Goal: Task Accomplishment & Management: Manage account settings

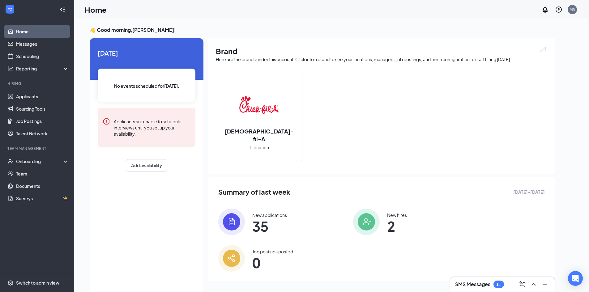
click at [258, 112] on img at bounding box center [259, 105] width 40 height 40
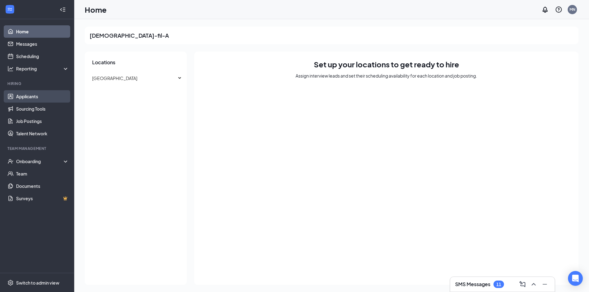
click at [30, 96] on link "Applicants" at bounding box center [42, 96] width 53 height 12
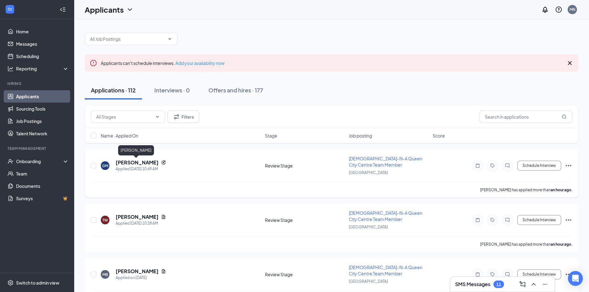
click at [130, 162] on h5 "[PERSON_NAME]" at bounding box center [137, 162] width 43 height 7
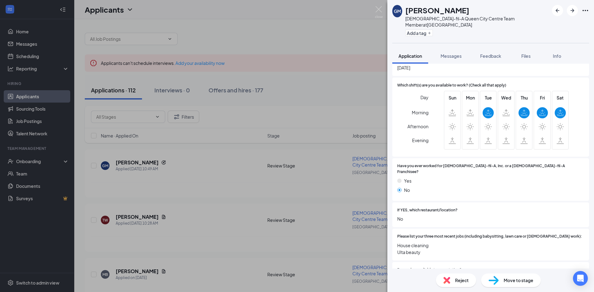
scroll to position [278, 0]
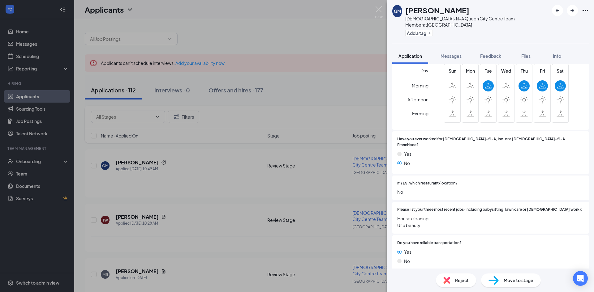
click at [460, 280] on span "Reject" at bounding box center [462, 280] width 14 height 7
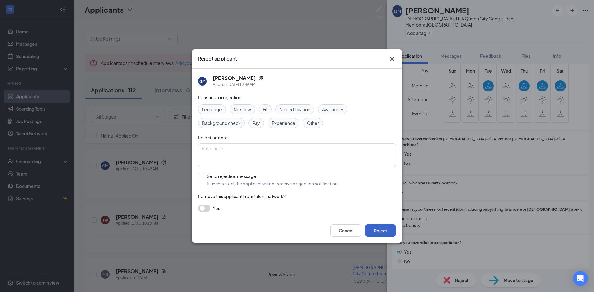
click at [383, 231] on button "Reject" at bounding box center [380, 231] width 31 height 12
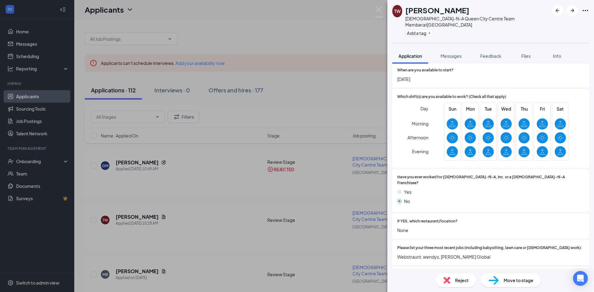
scroll to position [93, 0]
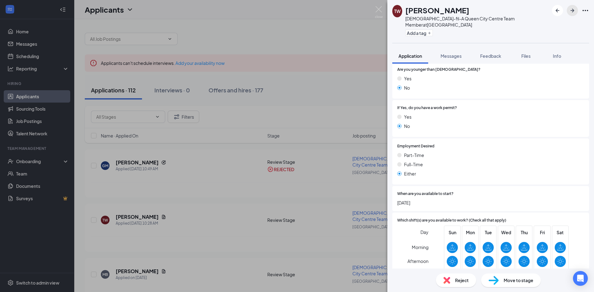
click at [574, 11] on icon "ArrowRight" at bounding box center [572, 10] width 7 height 7
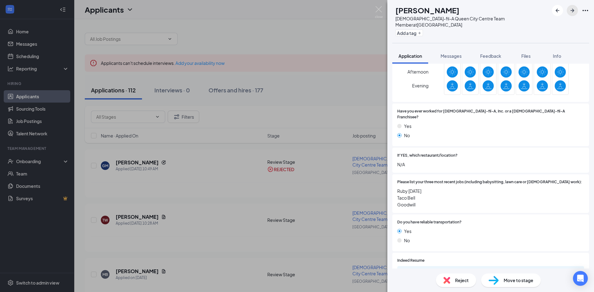
scroll to position [329, 0]
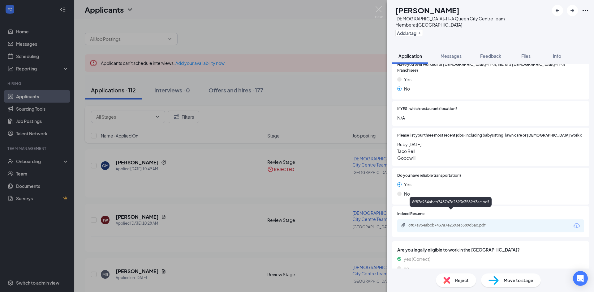
click at [450, 223] on div "6f87a954abcb7437a7e2393e3589d3ac.pdf" at bounding box center [451, 225] width 87 height 5
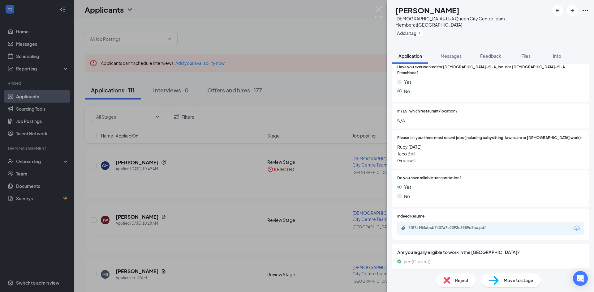
click at [463, 281] on span "Reject" at bounding box center [462, 280] width 14 height 7
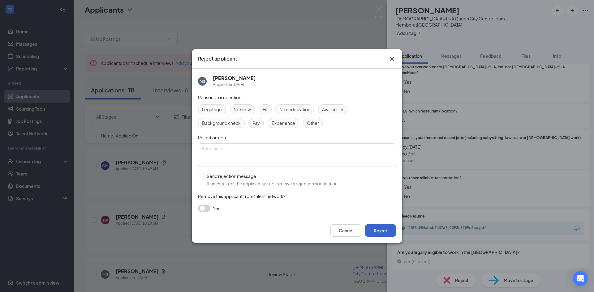
click at [386, 228] on button "Reject" at bounding box center [380, 231] width 31 height 12
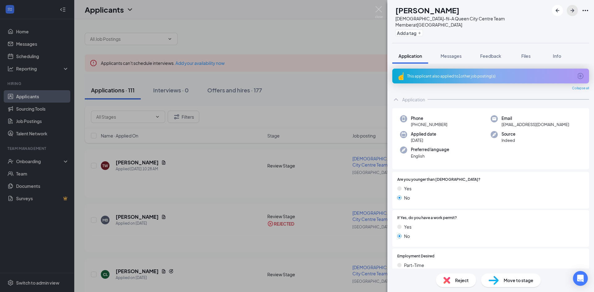
click at [571, 8] on icon "ArrowRight" at bounding box center [572, 10] width 7 height 7
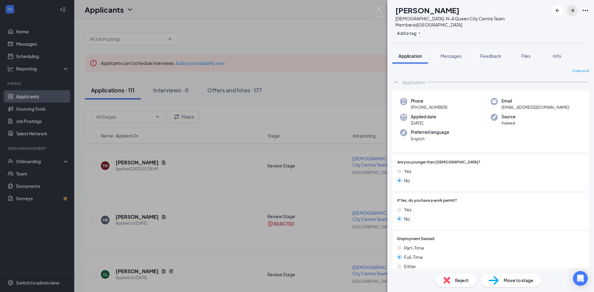
click at [571, 8] on icon "ArrowRight" at bounding box center [572, 10] width 7 height 7
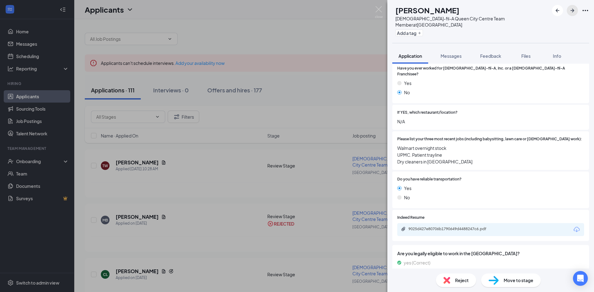
scroll to position [346, 0]
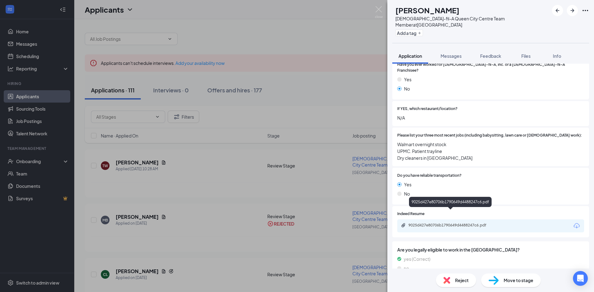
click at [452, 223] on div "9025d427e80706b1790649d4488247c6.pdf" at bounding box center [451, 225] width 87 height 5
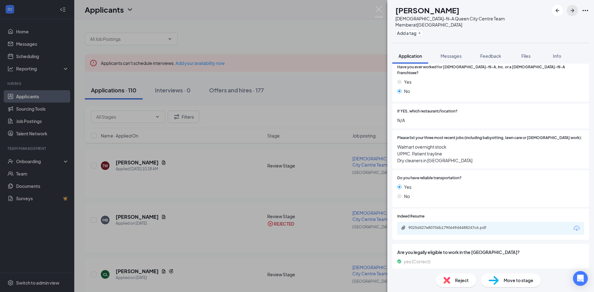
click at [573, 11] on icon "ArrowRight" at bounding box center [572, 10] width 7 height 7
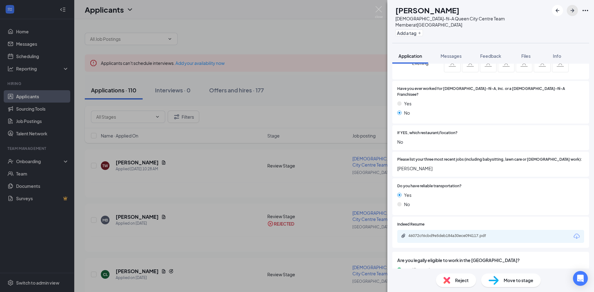
scroll to position [333, 0]
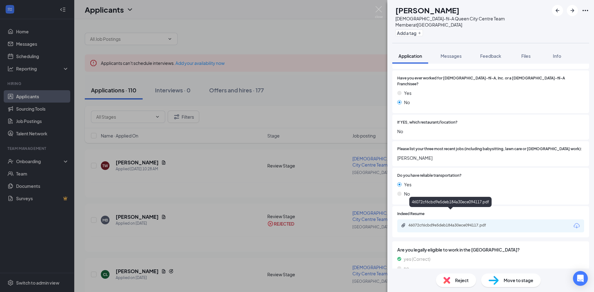
click at [466, 223] on div "46072cf6cbd9e5deb184a30ece094117.pdf" at bounding box center [451, 225] width 87 height 5
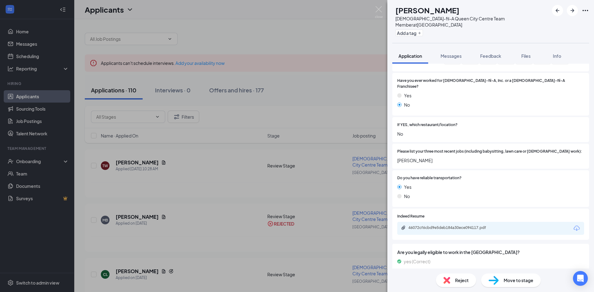
click at [453, 281] on div "Reject" at bounding box center [456, 281] width 40 height 14
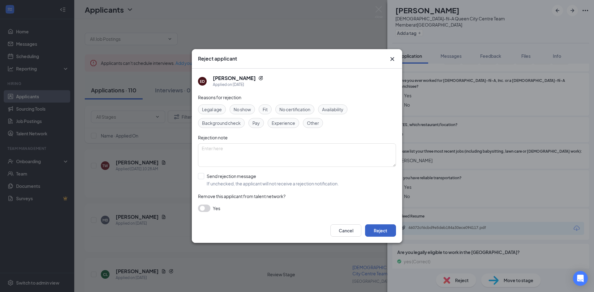
click at [375, 231] on button "Reject" at bounding box center [380, 231] width 31 height 12
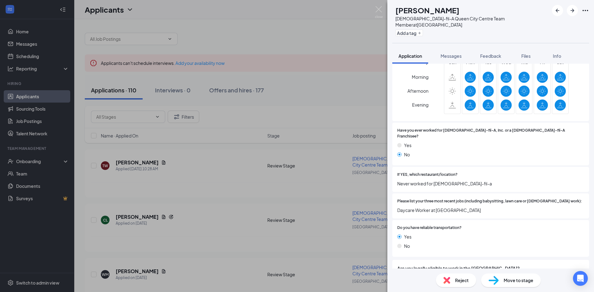
scroll to position [282, 0]
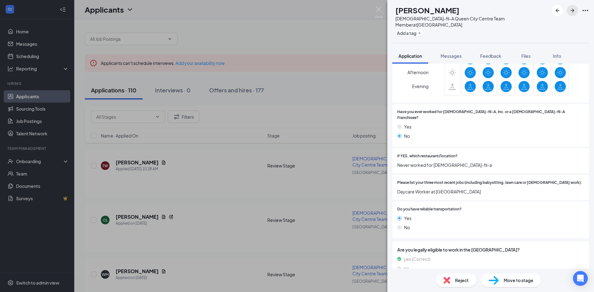
click at [572, 10] on icon "ArrowRight" at bounding box center [572, 10] width 7 height 7
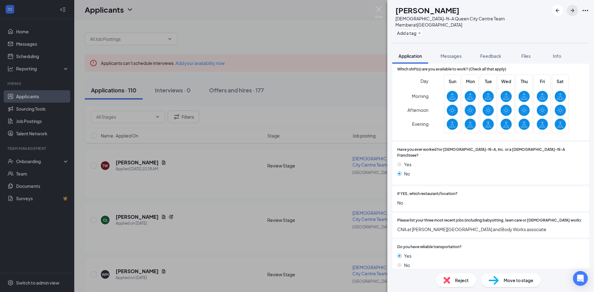
scroll to position [247, 0]
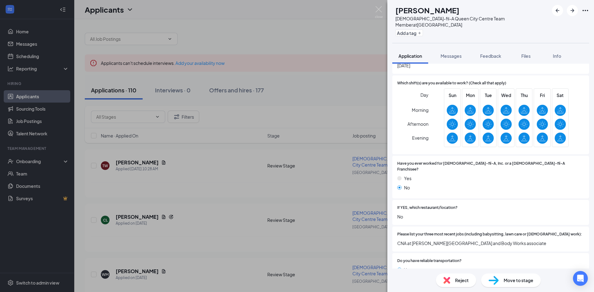
click at [447, 279] on img at bounding box center [446, 280] width 7 height 7
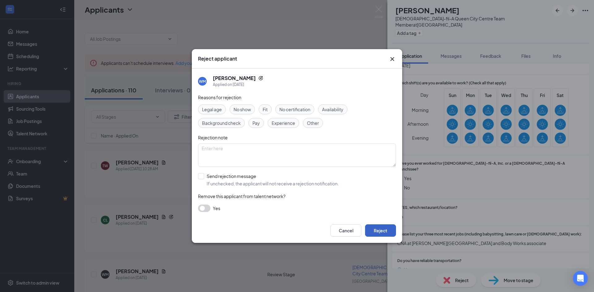
click at [384, 230] on button "Reject" at bounding box center [380, 231] width 31 height 12
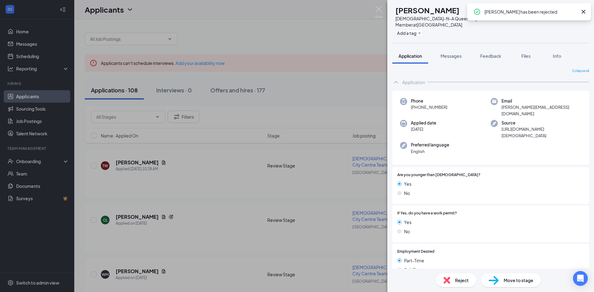
click at [582, 12] on icon "Cross" at bounding box center [583, 11] width 7 height 7
click at [576, 11] on icon "ArrowRight" at bounding box center [572, 10] width 7 height 7
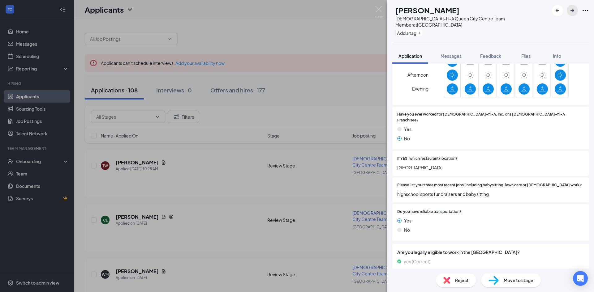
scroll to position [282, 0]
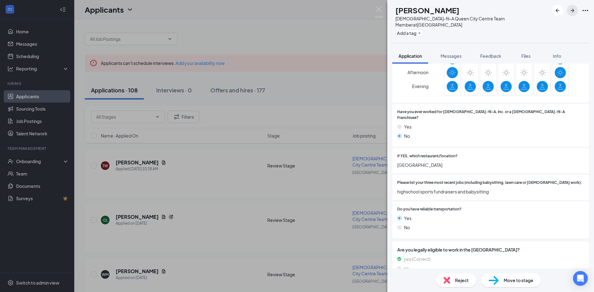
click at [571, 11] on icon "ArrowRight" at bounding box center [572, 11] width 4 height 4
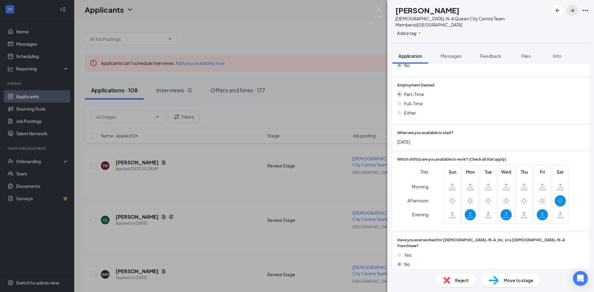
scroll to position [247, 0]
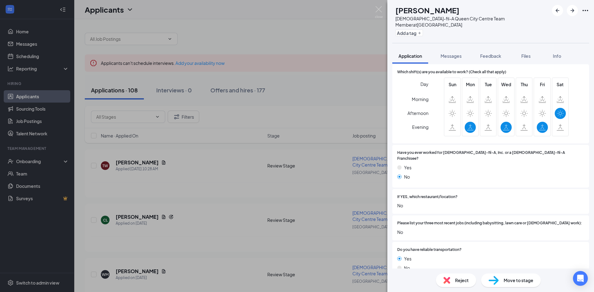
click at [453, 281] on div "Reject" at bounding box center [456, 281] width 40 height 14
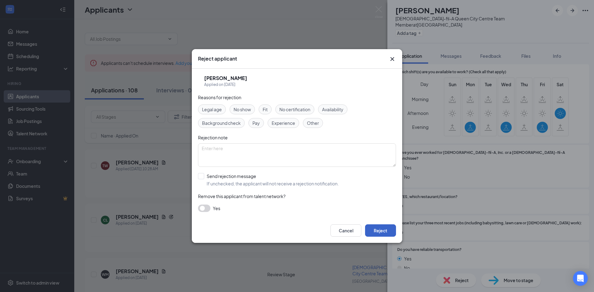
click at [378, 233] on button "Reject" at bounding box center [380, 231] width 31 height 12
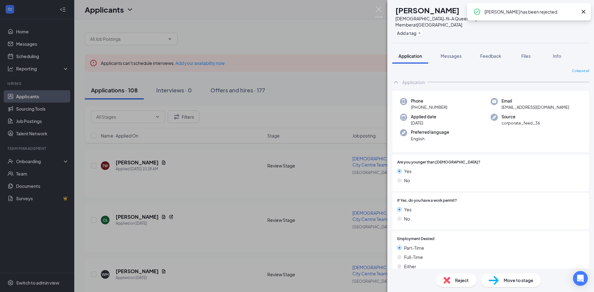
click at [583, 11] on icon "Cross" at bounding box center [584, 12] width 4 height 4
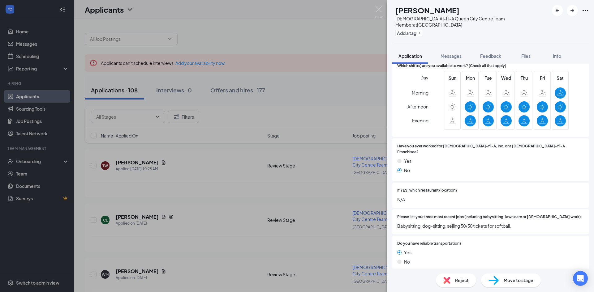
scroll to position [282, 0]
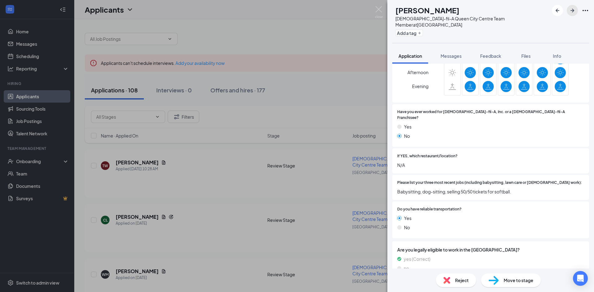
click at [573, 14] on button "button" at bounding box center [572, 10] width 11 height 11
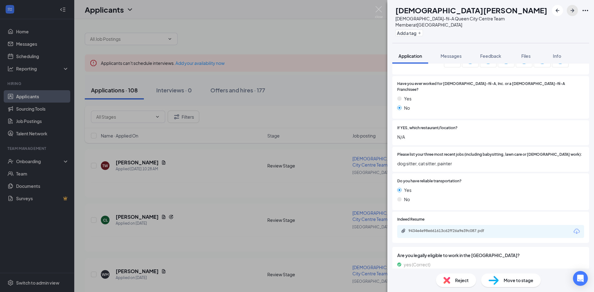
scroll to position [333, 0]
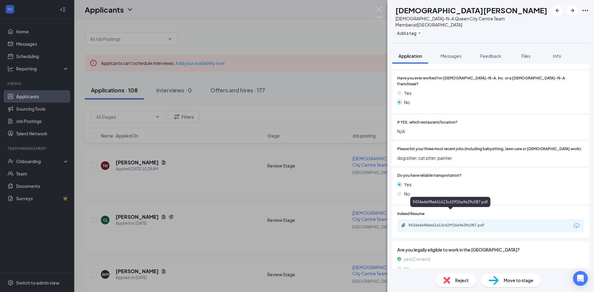
click at [474, 223] on div "9434e4e98e661613c62ff26a9e39c087.pdf" at bounding box center [451, 225] width 87 height 5
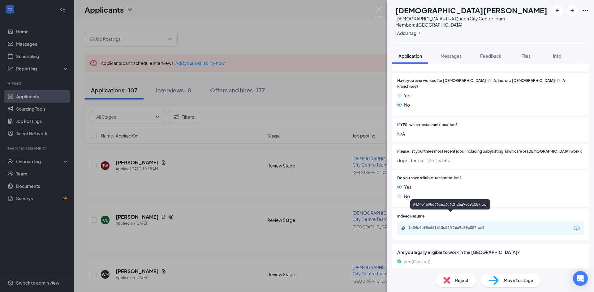
click at [453, 225] on div "9434e4e98e661613c62ff26a9e39c087.pdf" at bounding box center [451, 227] width 87 height 5
click at [453, 281] on div "Reject" at bounding box center [456, 281] width 40 height 14
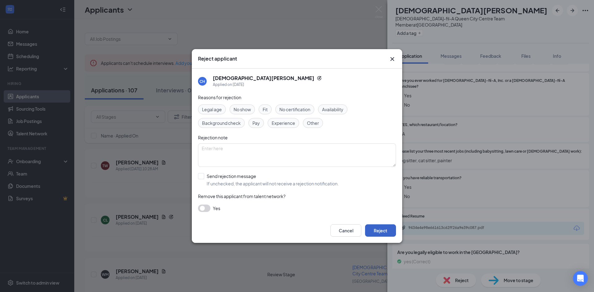
click at [380, 229] on button "Reject" at bounding box center [380, 231] width 31 height 12
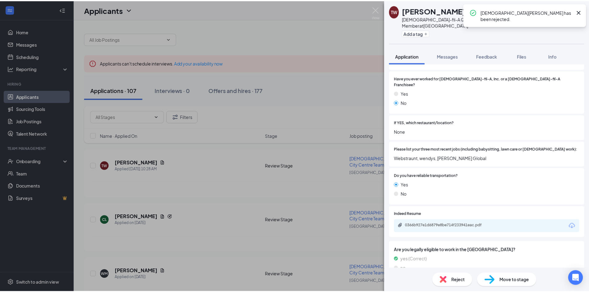
scroll to position [316, 0]
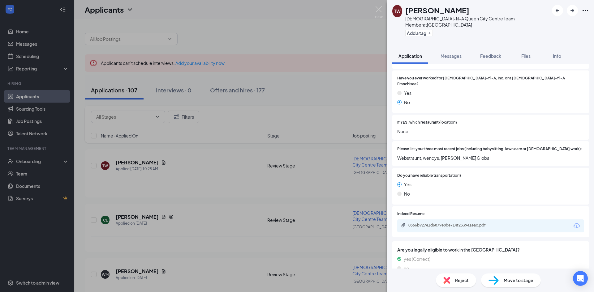
click at [374, 7] on div "TW [PERSON_NAME] [DEMOGRAPHIC_DATA]-fil-A Queen City Centre Team Member at [GEO…" at bounding box center [297, 146] width 594 height 292
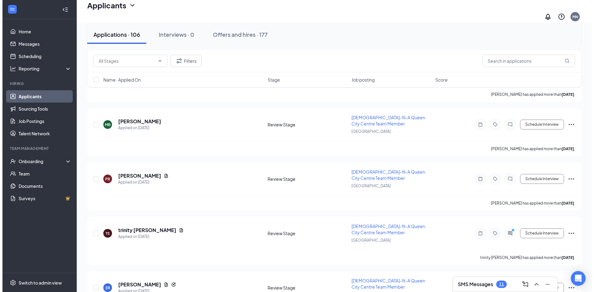
scroll to position [433, 0]
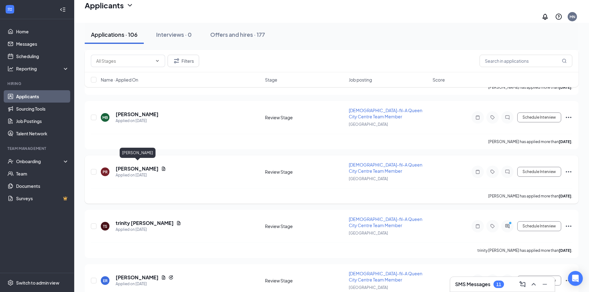
click at [154, 165] on h5 "[PERSON_NAME]" at bounding box center [137, 168] width 43 height 7
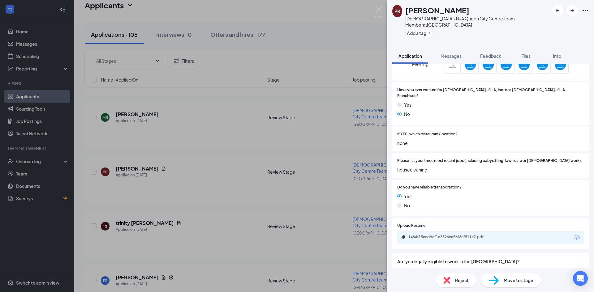
scroll to position [316, 0]
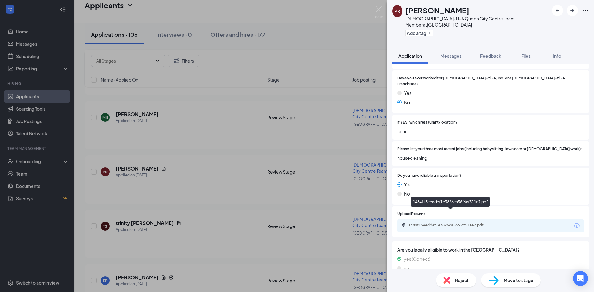
click at [463, 223] on div "1484f15eeddef1e3826ca56f6cf511e7.pdf" at bounding box center [451, 225] width 87 height 5
click at [458, 279] on span "Reject" at bounding box center [462, 280] width 14 height 7
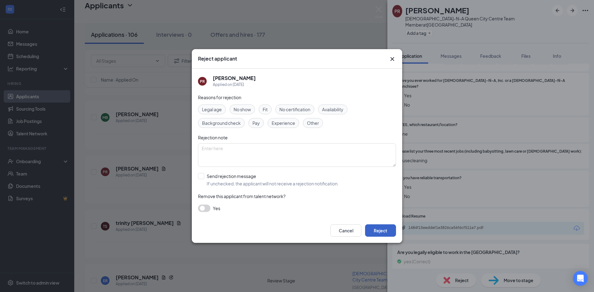
click at [376, 232] on button "Reject" at bounding box center [380, 231] width 31 height 12
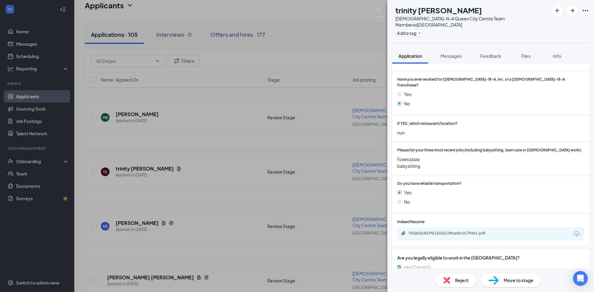
scroll to position [322, 0]
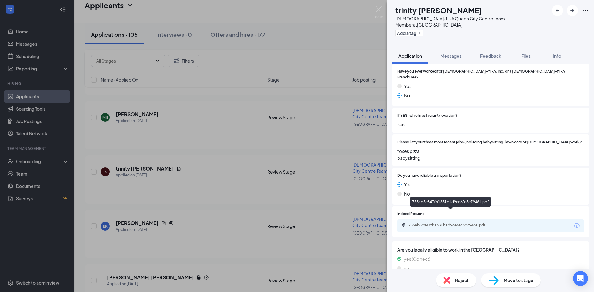
click at [465, 223] on div "755ab5c847fb1631b1d9ce6fc3c79461.pdf" at bounding box center [451, 225] width 87 height 5
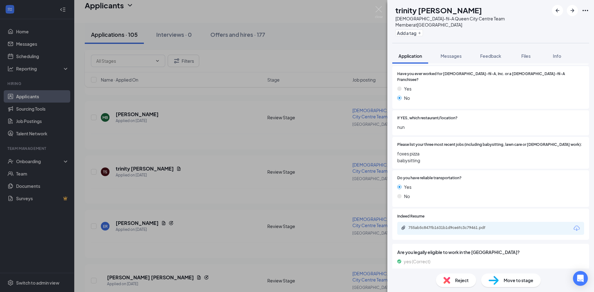
click at [460, 279] on span "Reject" at bounding box center [462, 280] width 14 height 7
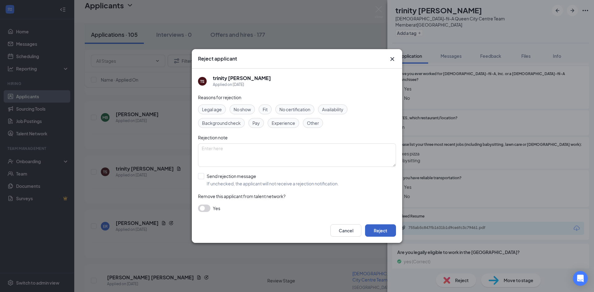
click at [383, 228] on button "Reject" at bounding box center [380, 231] width 31 height 12
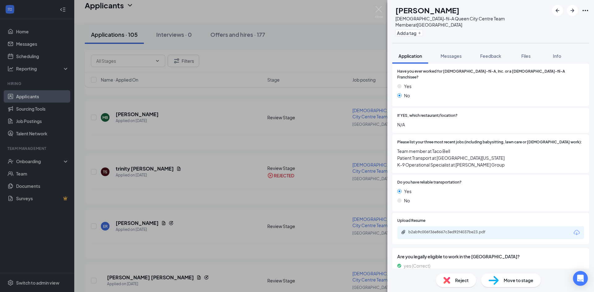
scroll to position [340, 0]
click at [463, 229] on div "b2ab9c006f36e8667c3ed92f4037be23.pdf" at bounding box center [451, 231] width 87 height 5
click at [572, 11] on icon "ArrowRight" at bounding box center [572, 11] width 4 height 4
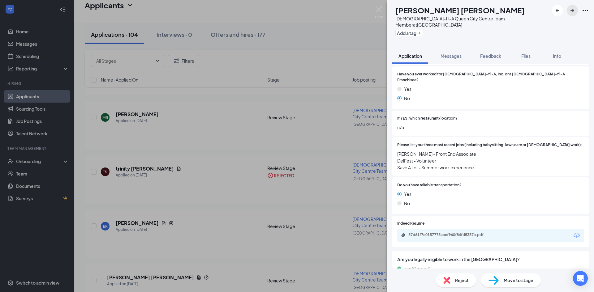
scroll to position [340, 0]
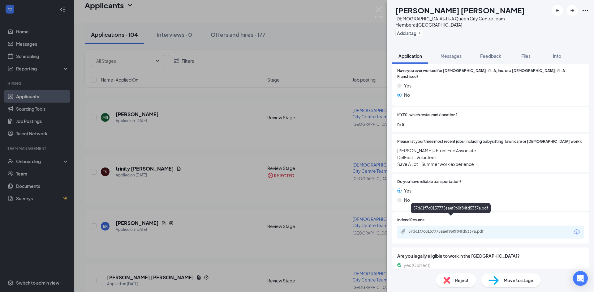
click at [453, 229] on div "57d61f7c0157775aaef960f84fd5337a.pdf" at bounding box center [451, 231] width 87 height 5
click at [462, 281] on span "Reject" at bounding box center [462, 280] width 14 height 7
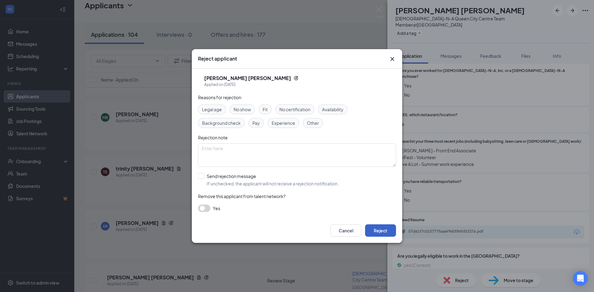
click at [384, 229] on button "Reject" at bounding box center [380, 231] width 31 height 12
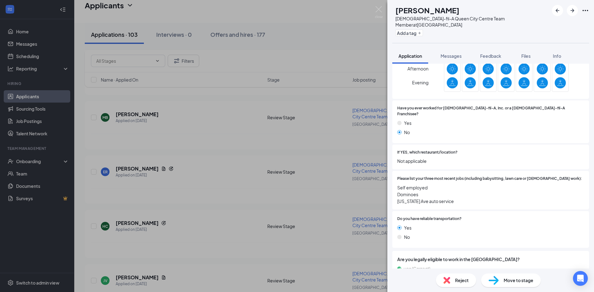
scroll to position [313, 0]
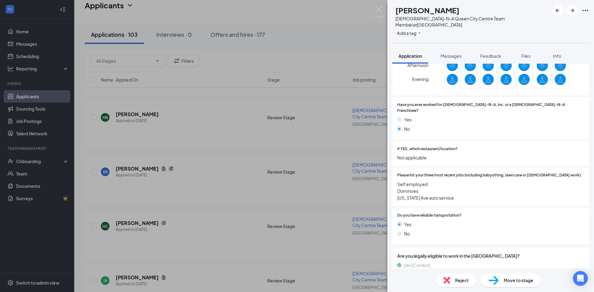
click at [453, 282] on div "Reject" at bounding box center [456, 281] width 40 height 14
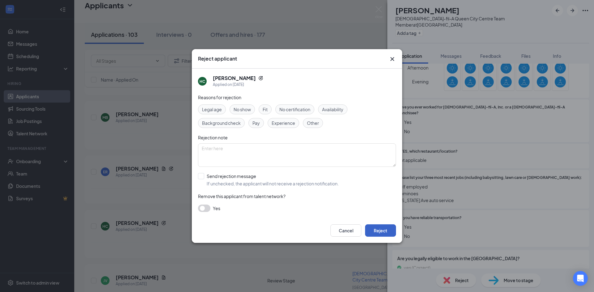
click at [389, 231] on button "Reject" at bounding box center [380, 231] width 31 height 12
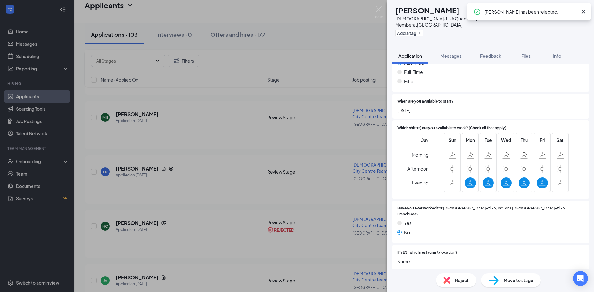
scroll to position [186, 0]
click at [572, 12] on icon "ArrowRight" at bounding box center [572, 10] width 7 height 7
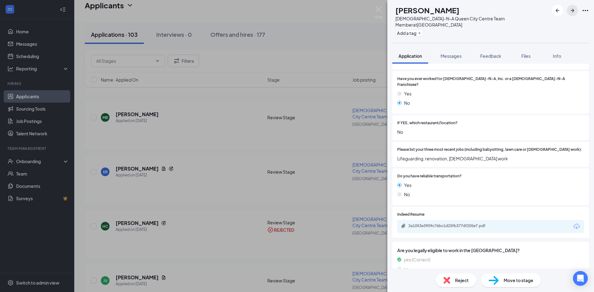
scroll to position [333, 0]
click at [459, 223] on div "2a1053e3959c76bc1d25fb377df205e7.pdf" at bounding box center [451, 225] width 87 height 5
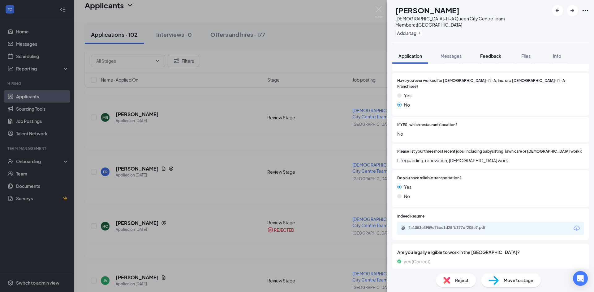
click at [489, 53] on div "Feedback" at bounding box center [490, 56] width 21 height 6
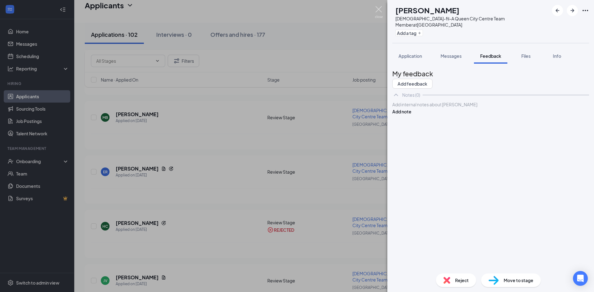
click at [375, 7] on img at bounding box center [379, 12] width 8 height 12
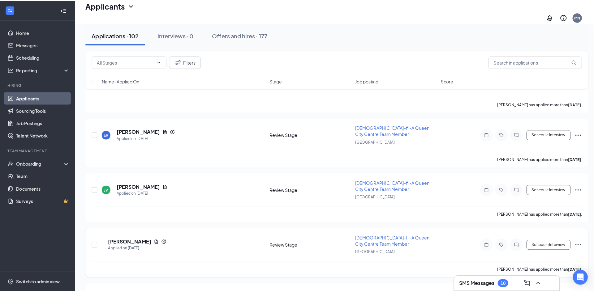
scroll to position [557, 0]
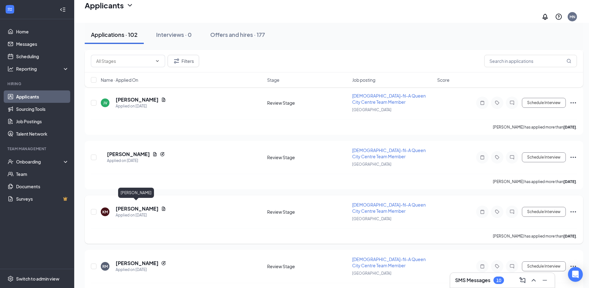
click at [138, 205] on h5 "[PERSON_NAME]" at bounding box center [137, 208] width 43 height 7
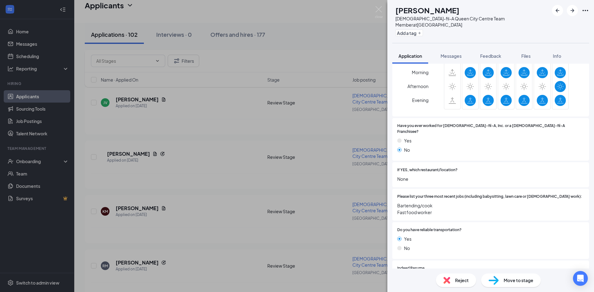
scroll to position [322, 0]
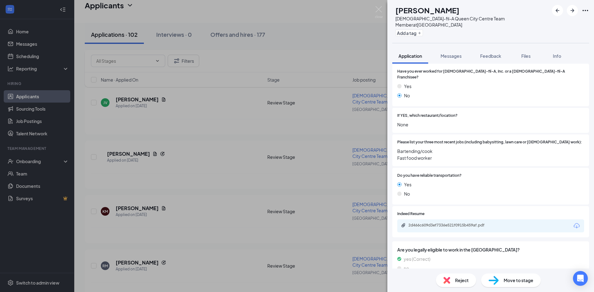
click at [453, 220] on div "2d466c609d3ef7336e521f0915b459af.pdf" at bounding box center [490, 226] width 187 height 13
click at [472, 223] on div "2d466c609d3ef7336e521f0915b459af.pdf" at bounding box center [451, 225] width 87 height 5
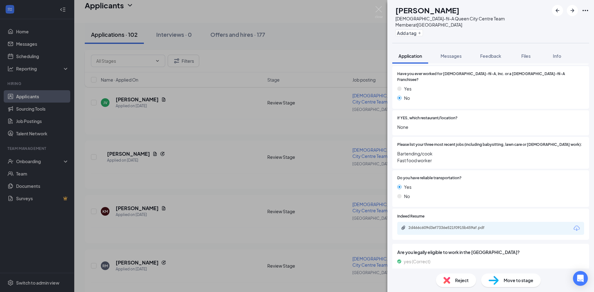
click at [460, 279] on span "Reject" at bounding box center [462, 280] width 14 height 7
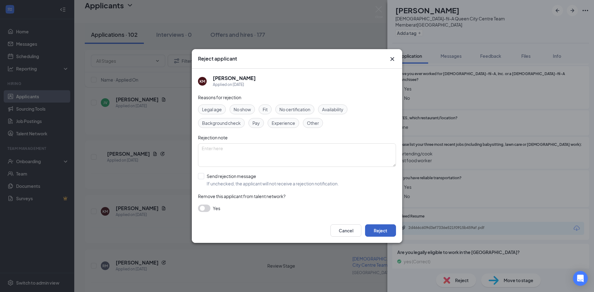
click at [388, 228] on button "Reject" at bounding box center [380, 231] width 31 height 12
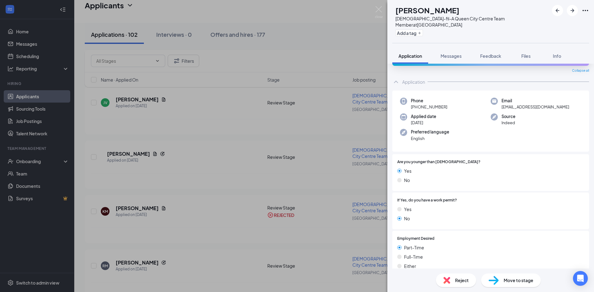
scroll to position [3, 0]
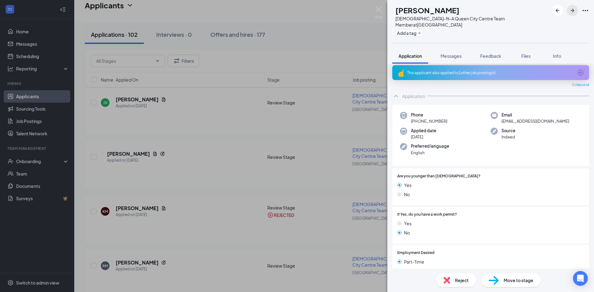
click at [570, 11] on icon "ArrowRight" at bounding box center [572, 10] width 7 height 7
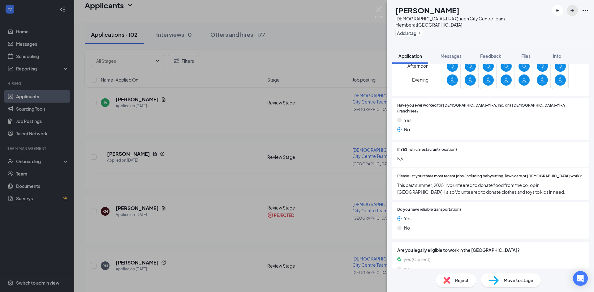
scroll to position [289, 0]
click at [572, 13] on icon "ArrowRight" at bounding box center [572, 10] width 7 height 7
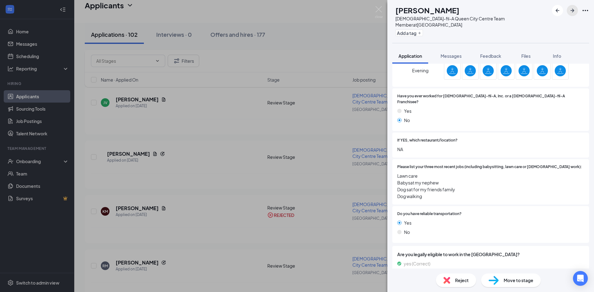
scroll to position [320, 0]
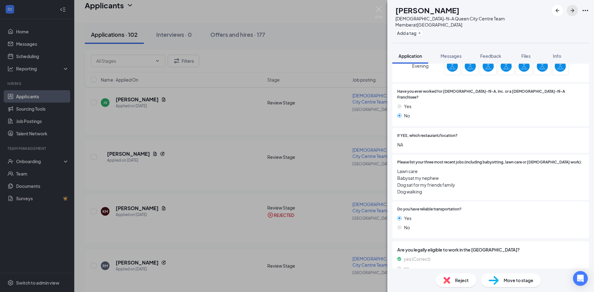
click at [570, 12] on icon "ArrowRight" at bounding box center [572, 10] width 7 height 7
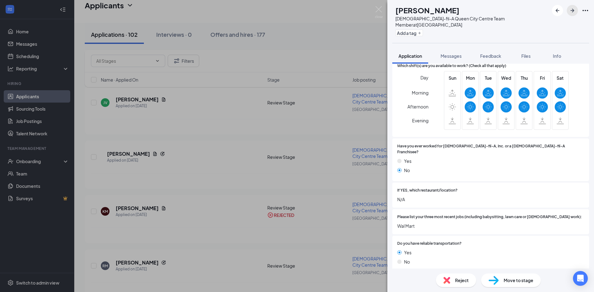
scroll to position [316, 0]
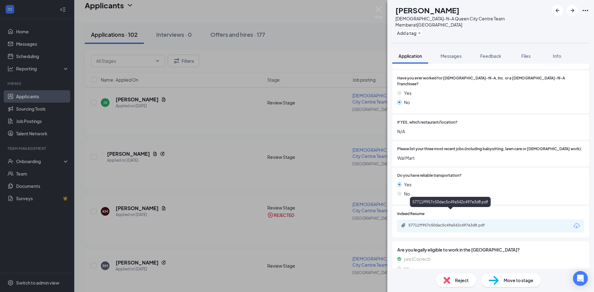
click at [469, 223] on div "57711ff957c50dac5c49a542c497e3d8.pdf" at bounding box center [451, 225] width 87 height 5
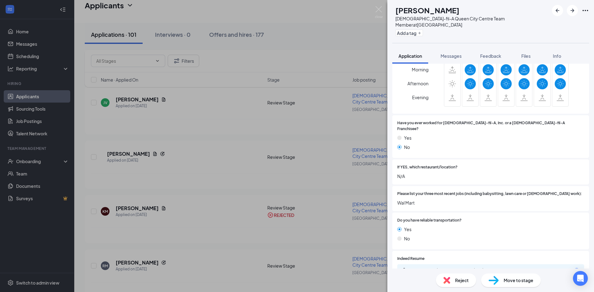
scroll to position [278, 0]
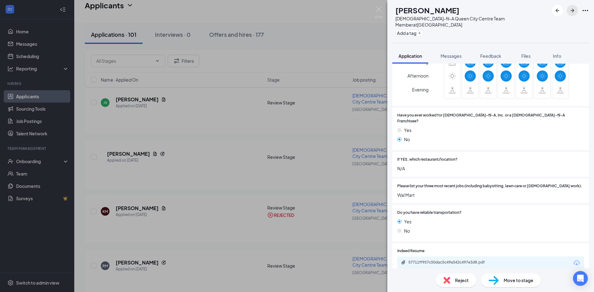
click at [572, 10] on icon "ArrowRight" at bounding box center [572, 10] width 7 height 7
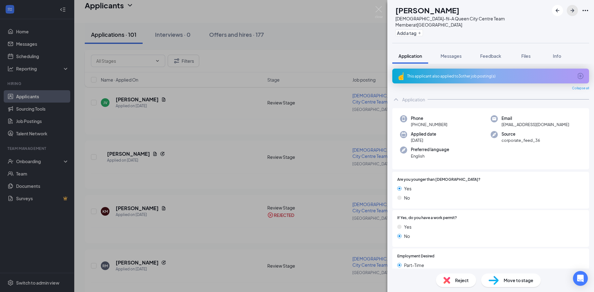
click at [571, 13] on icon "ArrowRight" at bounding box center [572, 10] width 7 height 7
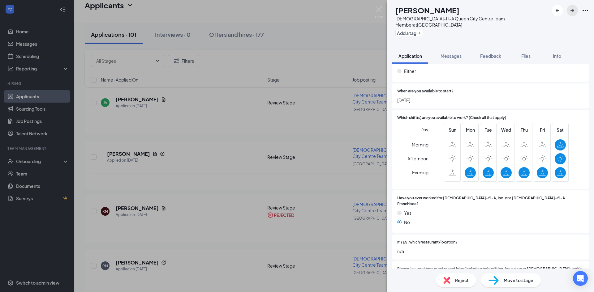
scroll to position [172, 0]
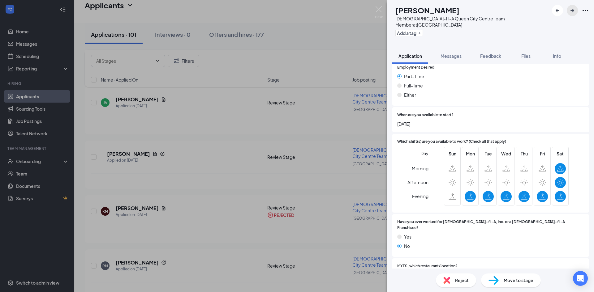
click at [573, 11] on icon "ArrowRight" at bounding box center [572, 11] width 4 height 4
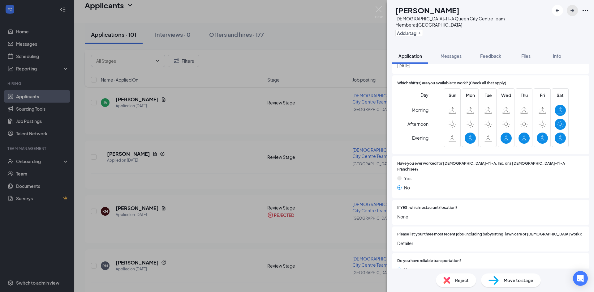
scroll to position [333, 0]
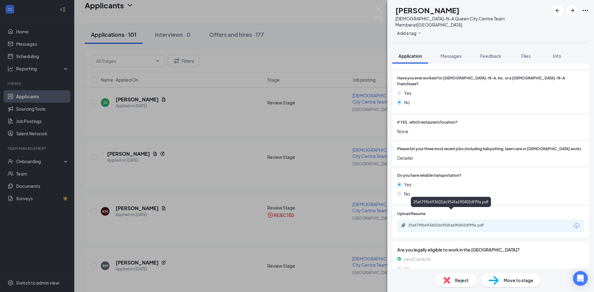
click at [465, 223] on div "2fa679fb693602dc954fa690402df99a.pdf" at bounding box center [451, 225] width 87 height 5
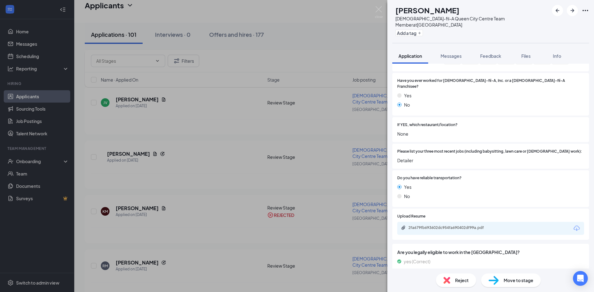
click at [455, 283] on span "Reject" at bounding box center [462, 280] width 14 height 7
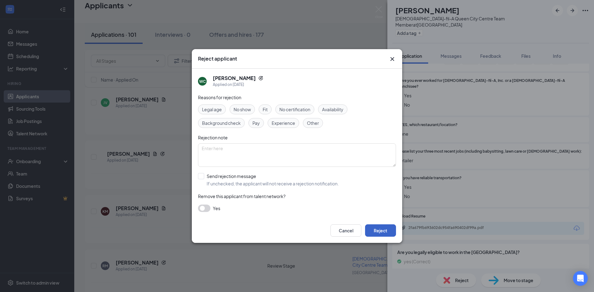
click at [384, 228] on button "Reject" at bounding box center [380, 231] width 31 height 12
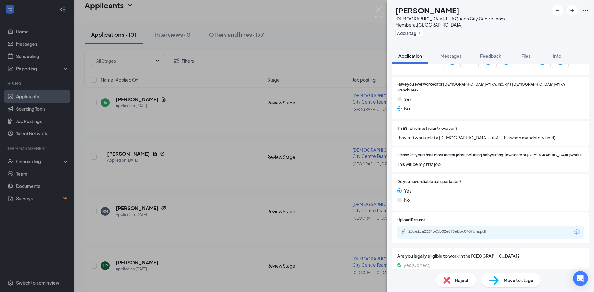
scroll to position [316, 0]
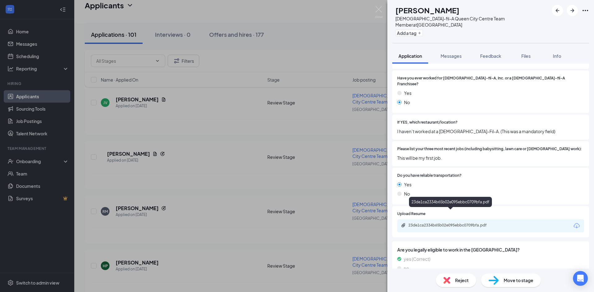
click at [474, 223] on div "23de1ca2334b65b02e095ebbc0709bfa.pdf" at bounding box center [451, 225] width 87 height 5
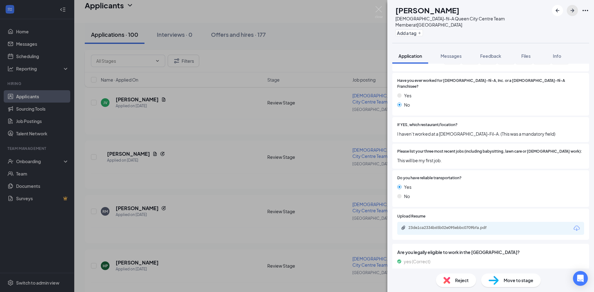
click at [571, 11] on icon "ArrowRight" at bounding box center [572, 11] width 4 height 4
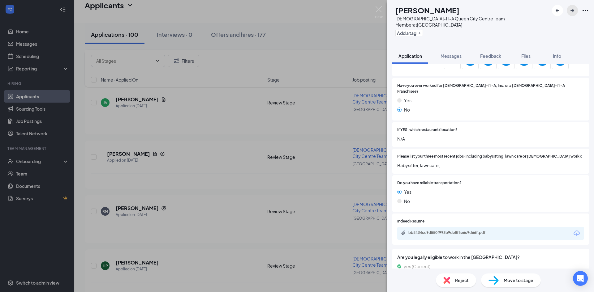
scroll to position [316, 0]
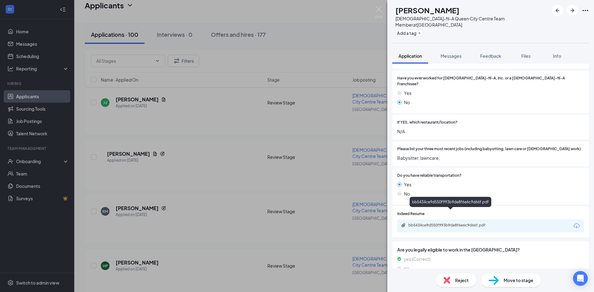
click at [460, 223] on div "bb5434ce9d550f993b9de8f6e6c9d66f.pdf" at bounding box center [451, 225] width 87 height 5
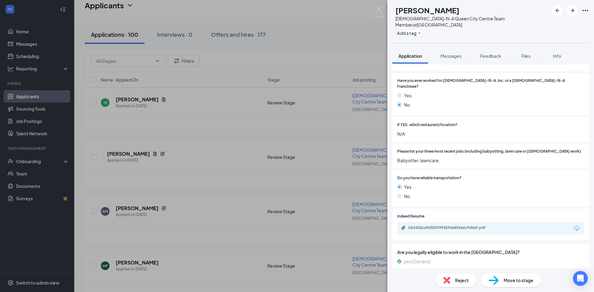
click at [458, 285] on div "Reject" at bounding box center [456, 281] width 40 height 14
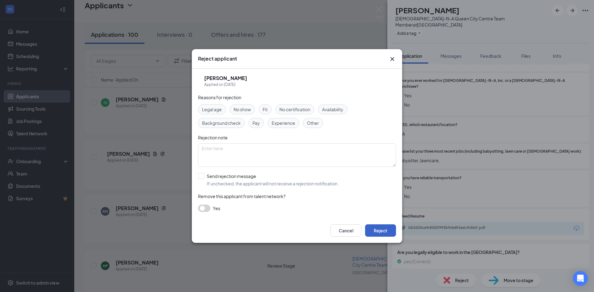
click at [386, 227] on button "Reject" at bounding box center [380, 231] width 31 height 12
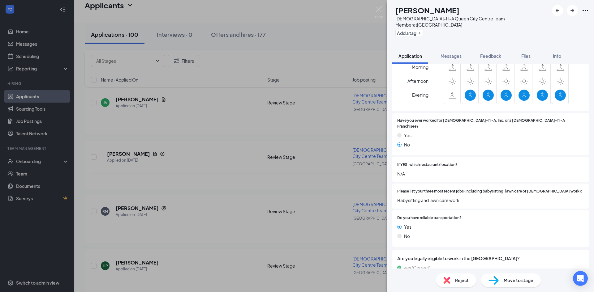
scroll to position [299, 0]
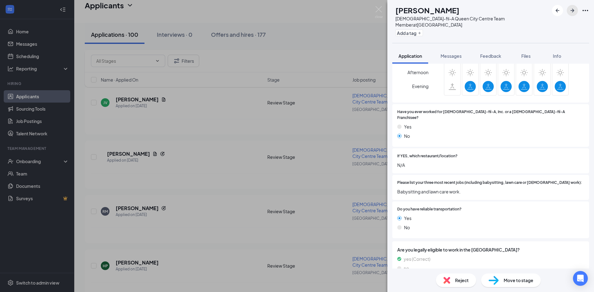
click at [569, 11] on icon "ArrowRight" at bounding box center [572, 10] width 7 height 7
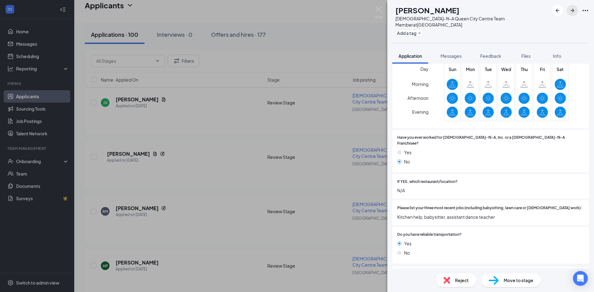
scroll to position [299, 0]
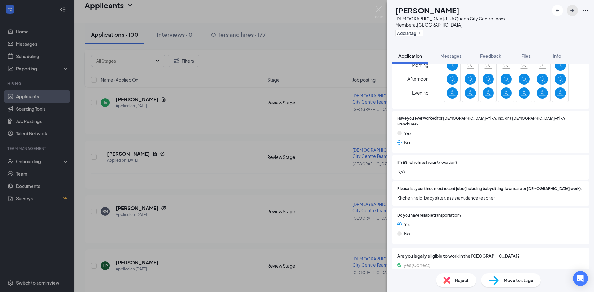
click at [572, 14] on icon "ArrowRight" at bounding box center [572, 10] width 7 height 7
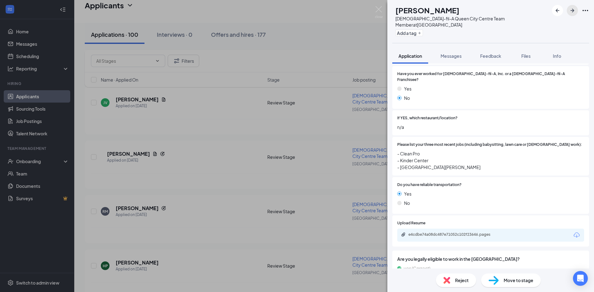
scroll to position [340, 0]
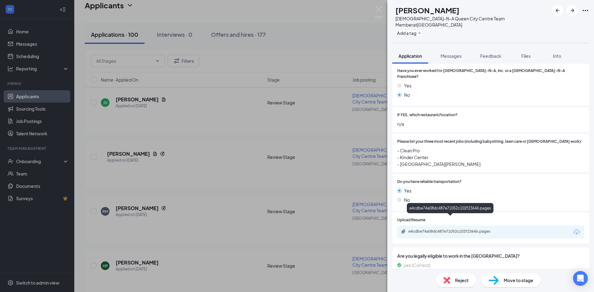
click at [454, 229] on div "e4cdbe74a08dc487e71052c102f23646.pages" at bounding box center [451, 231] width 87 height 5
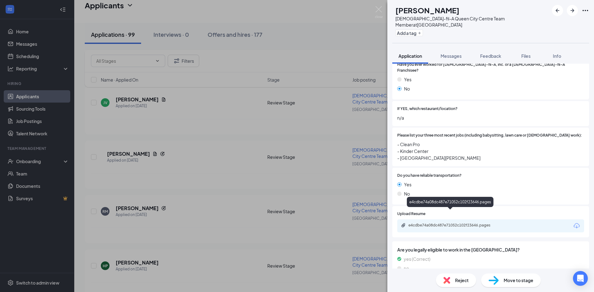
click at [461, 223] on div "e4cdbe74a08dc487e71052c102f23646.pages" at bounding box center [451, 225] width 87 height 5
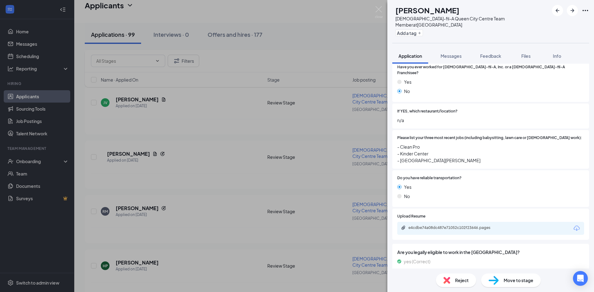
click at [447, 285] on div "Reject" at bounding box center [456, 281] width 40 height 14
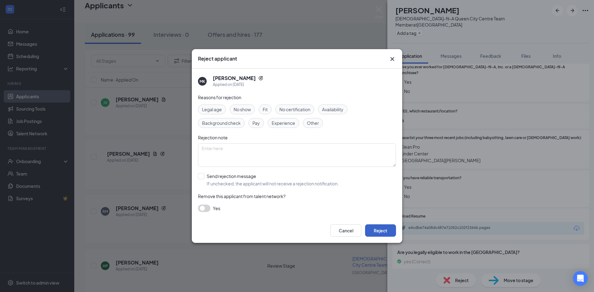
click at [376, 230] on button "Reject" at bounding box center [380, 231] width 31 height 12
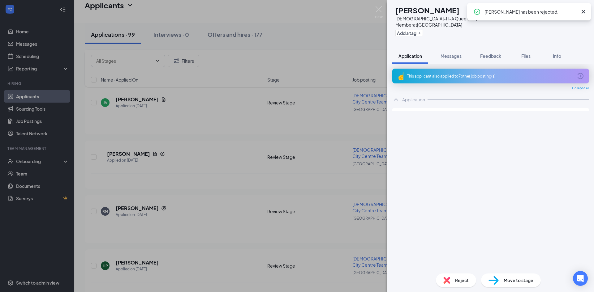
click at [584, 12] on icon "Cross" at bounding box center [584, 12] width 4 height 4
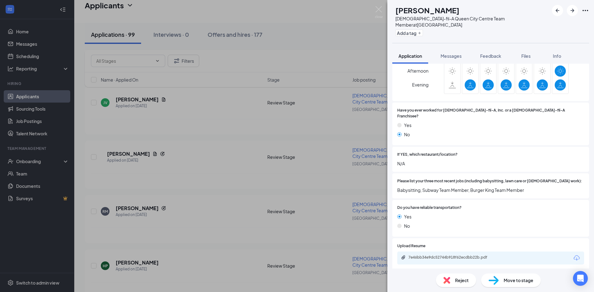
scroll to position [309, 0]
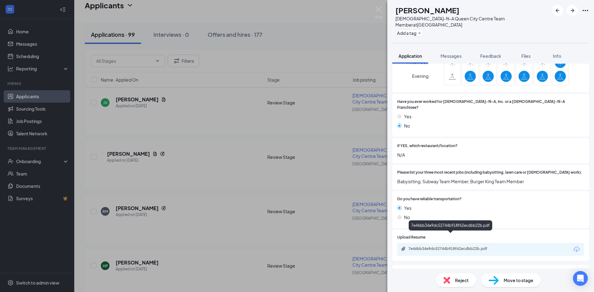
click at [466, 247] on div "7e46bb34e9dc52744b918f62ecdbb22b.pdf" at bounding box center [451, 249] width 87 height 5
click at [453, 277] on div "Reject" at bounding box center [456, 281] width 40 height 14
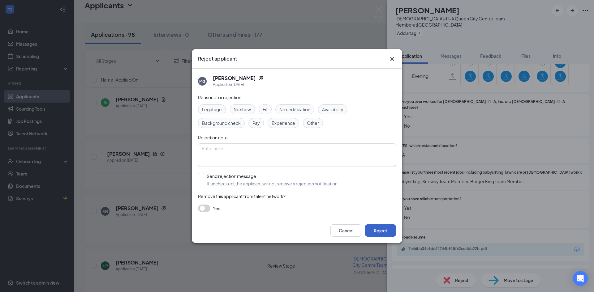
click at [383, 228] on button "Reject" at bounding box center [380, 231] width 31 height 12
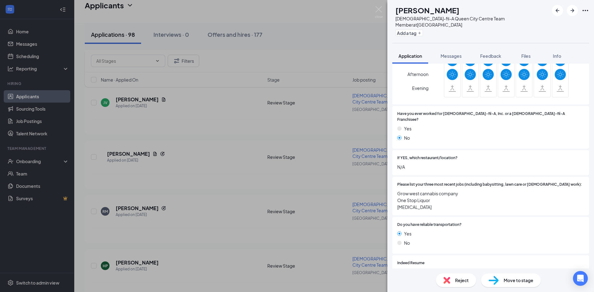
scroll to position [309, 0]
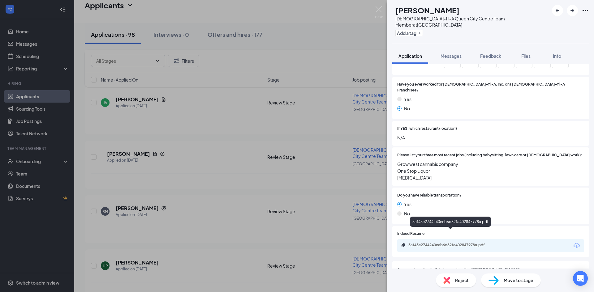
click at [447, 243] on div "3af43e2744240eeb6d82fa402847978a.pdf" at bounding box center [451, 245] width 87 height 5
click at [572, 9] on icon "ArrowRight" at bounding box center [572, 11] width 4 height 4
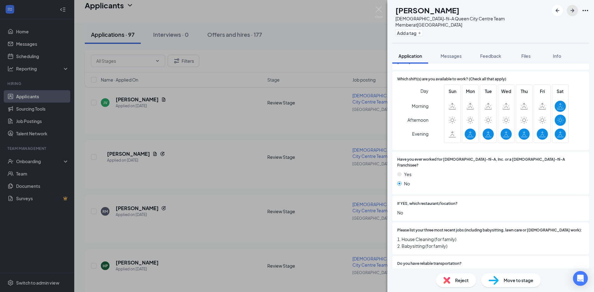
scroll to position [306, 0]
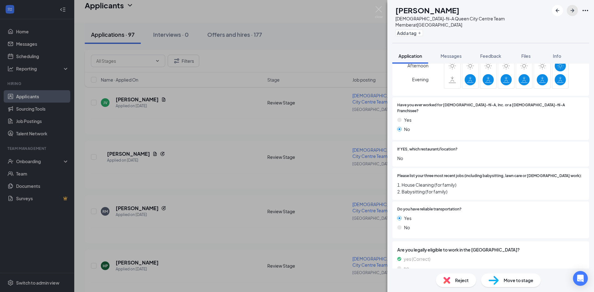
click at [573, 11] on icon "ArrowRight" at bounding box center [572, 11] width 4 height 4
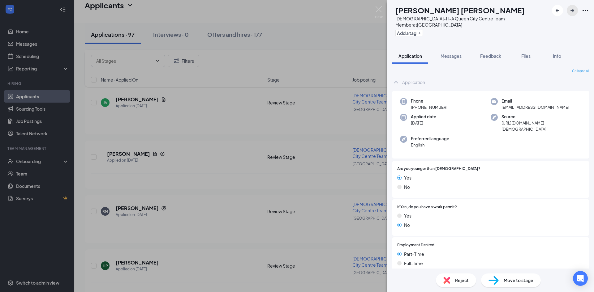
click at [571, 11] on icon "ArrowRight" at bounding box center [572, 10] width 7 height 7
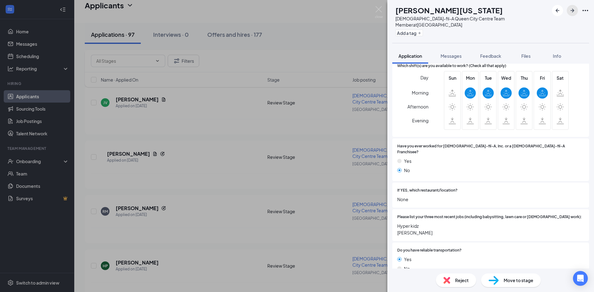
scroll to position [329, 0]
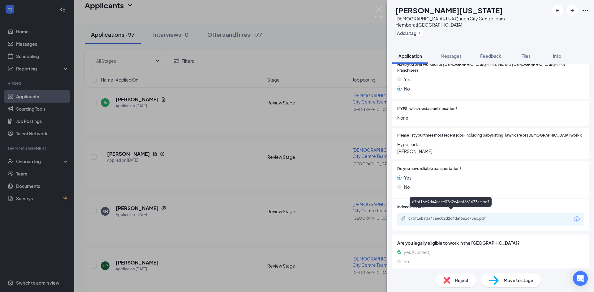
click at [466, 216] on div "c7bf16b9da4caec02d2c4daf661673ac.pdf" at bounding box center [451, 218] width 87 height 5
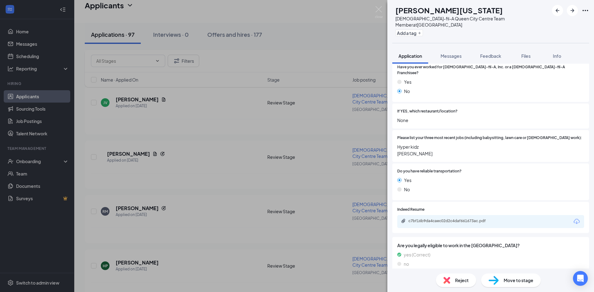
click at [455, 283] on span "Reject" at bounding box center [462, 280] width 14 height 7
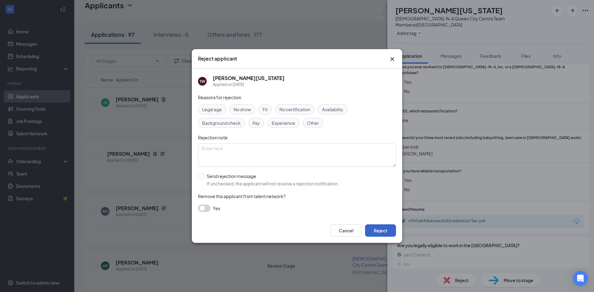
click at [386, 231] on button "Reject" at bounding box center [380, 231] width 31 height 12
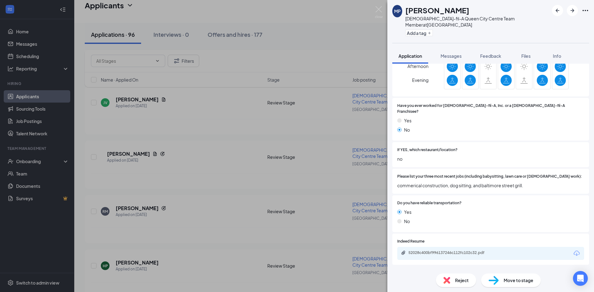
scroll to position [309, 0]
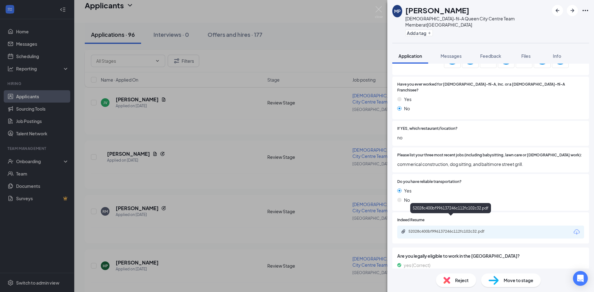
click at [468, 229] on div "52028c400bf996137246c112fc102c32.pdf" at bounding box center [451, 231] width 87 height 5
click at [457, 281] on span "Reject" at bounding box center [462, 280] width 14 height 7
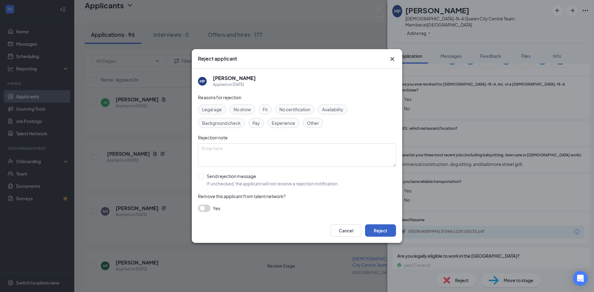
click at [380, 226] on button "Reject" at bounding box center [380, 231] width 31 height 12
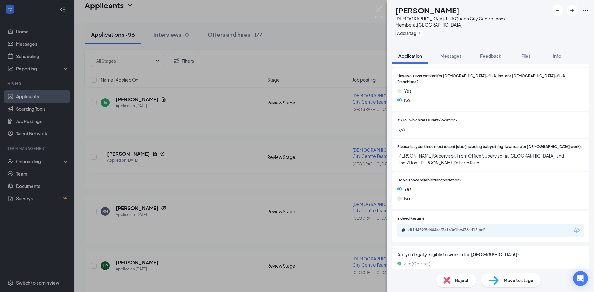
scroll to position [322, 0]
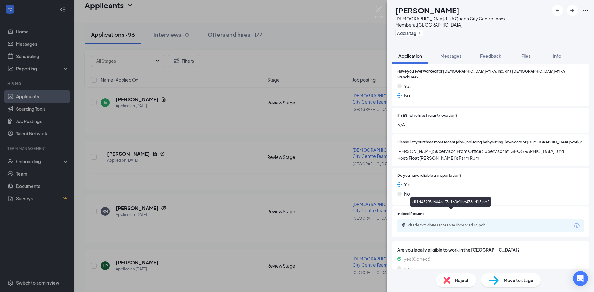
click at [452, 223] on div "df1d439f5d684aaf3e160e1bc438ad13.pdf" at bounding box center [451, 225] width 87 height 5
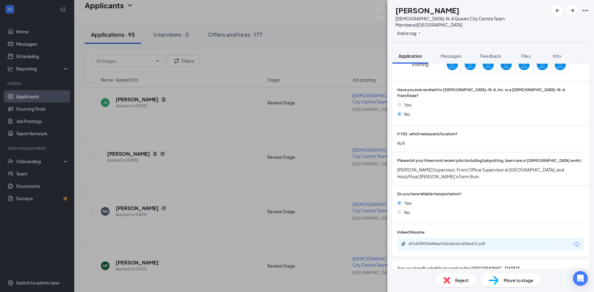
scroll to position [309, 0]
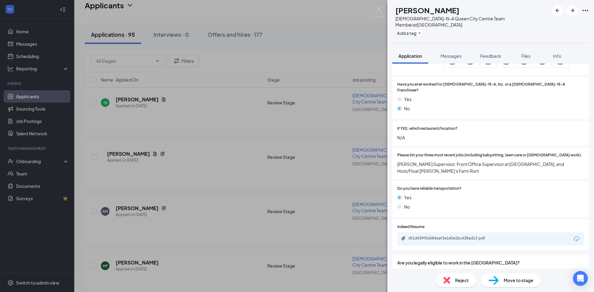
click at [464, 278] on span "Reject" at bounding box center [462, 280] width 14 height 7
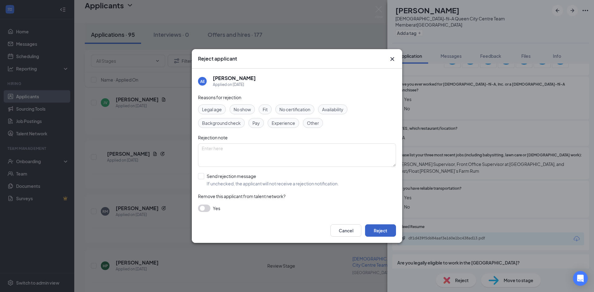
click at [388, 230] on button "Reject" at bounding box center [380, 231] width 31 height 12
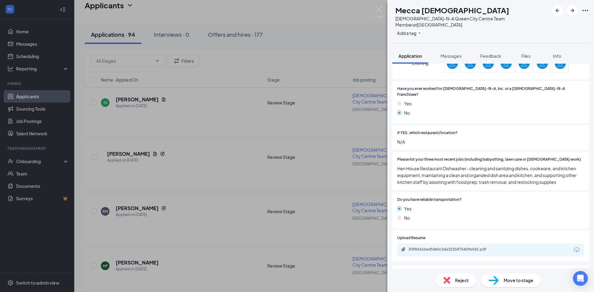
scroll to position [340, 0]
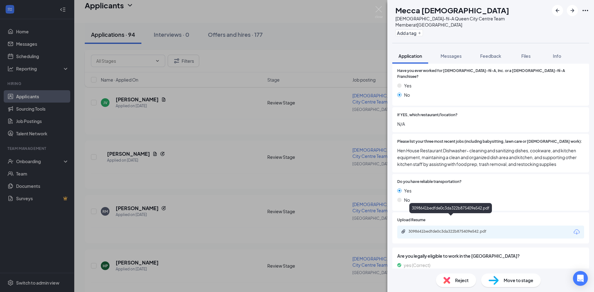
click at [447, 216] on div "3098641bedfde0c3da322b875409e542.pdf" at bounding box center [450, 209] width 83 height 13
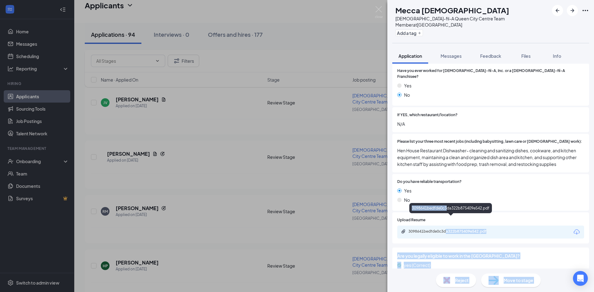
click at [449, 229] on div "3098641bedfde0c3da322b875409e542.pdf" at bounding box center [451, 231] width 87 height 5
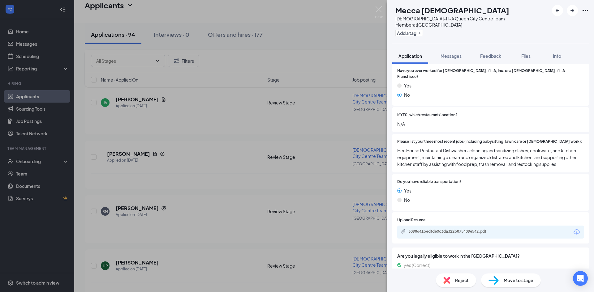
click at [393, 27] on div "MC Mecca Chavis [DEMOGRAPHIC_DATA]-fil-A Queen City Centre Team Member at [GEOG…" at bounding box center [470, 21] width 157 height 33
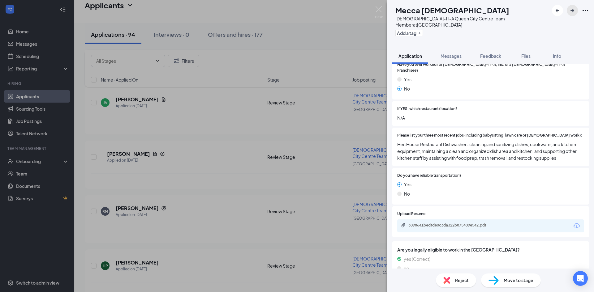
click at [573, 13] on icon "ArrowRight" at bounding box center [572, 10] width 7 height 7
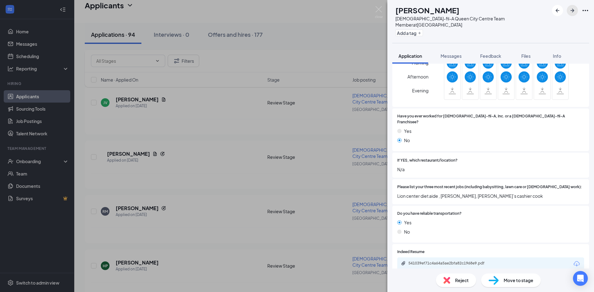
scroll to position [316, 0]
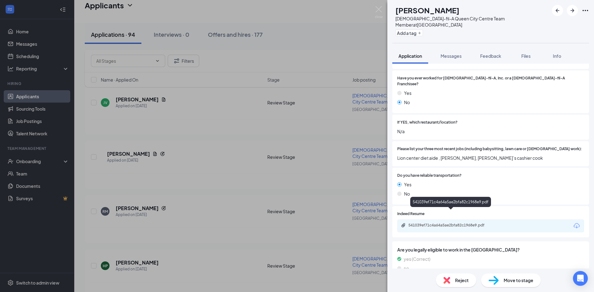
click at [452, 223] on div "541039ef71c4a64a5ae2bfa82c1968e9.pdf" at bounding box center [451, 225] width 87 height 5
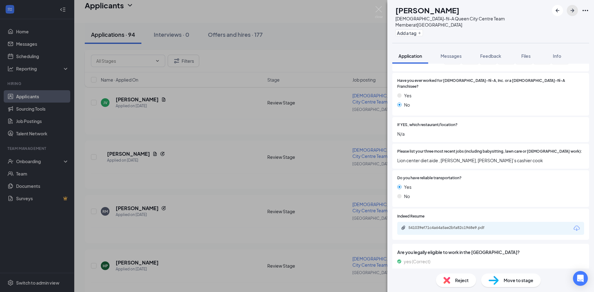
click at [569, 9] on icon "ArrowRight" at bounding box center [572, 10] width 7 height 7
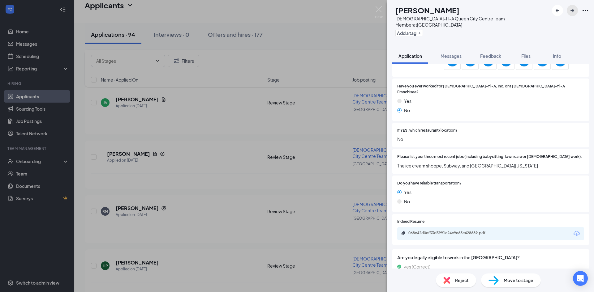
scroll to position [333, 0]
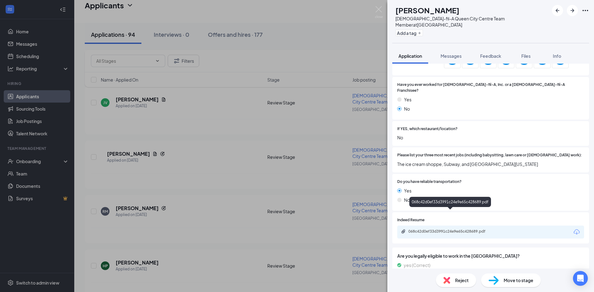
click at [447, 229] on div "068c42d0ef33d3991c24e9e65c428689.pdf" at bounding box center [451, 231] width 87 height 5
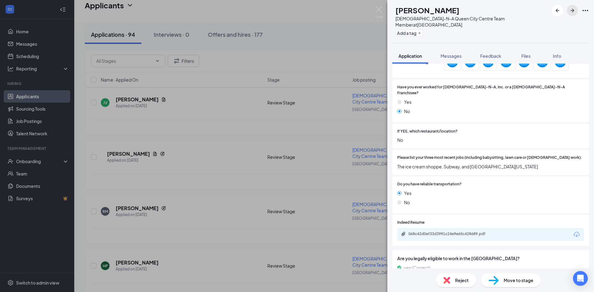
click at [574, 9] on icon "ArrowRight" at bounding box center [572, 10] width 7 height 7
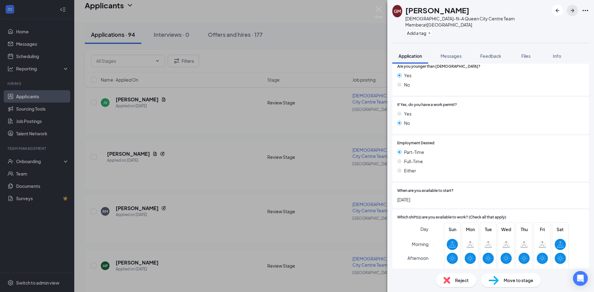
scroll to position [124, 0]
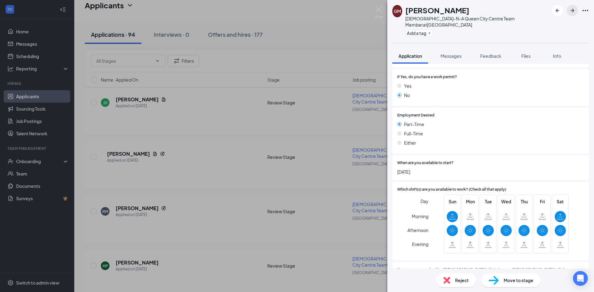
click at [573, 11] on icon "ArrowRight" at bounding box center [572, 11] width 4 height 4
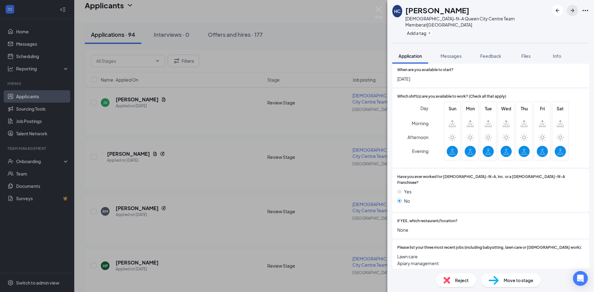
scroll to position [247, 0]
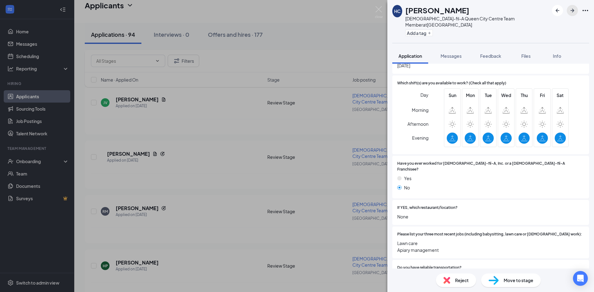
click at [573, 11] on icon "ArrowRight" at bounding box center [572, 11] width 4 height 4
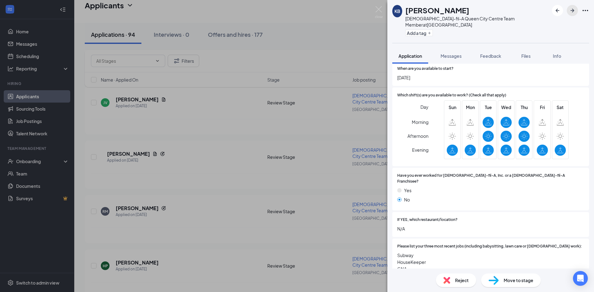
scroll to position [234, 0]
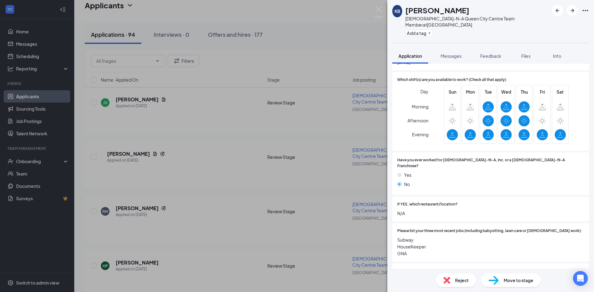
click at [460, 283] on span "Reject" at bounding box center [462, 280] width 14 height 7
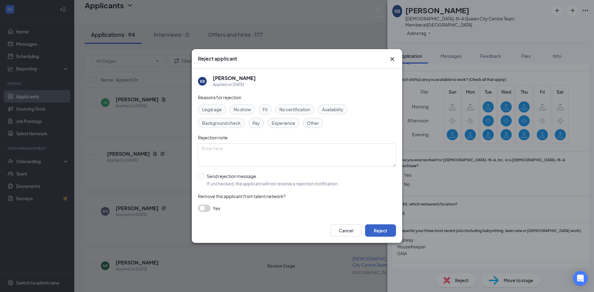
click at [386, 230] on button "Reject" at bounding box center [380, 231] width 31 height 12
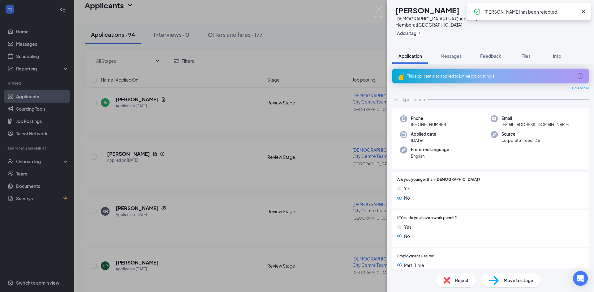
click at [584, 12] on icon "Cross" at bounding box center [583, 11] width 7 height 7
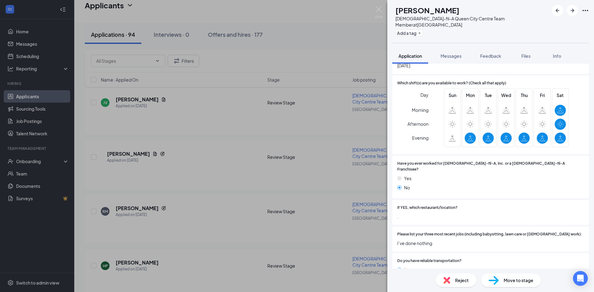
scroll to position [299, 0]
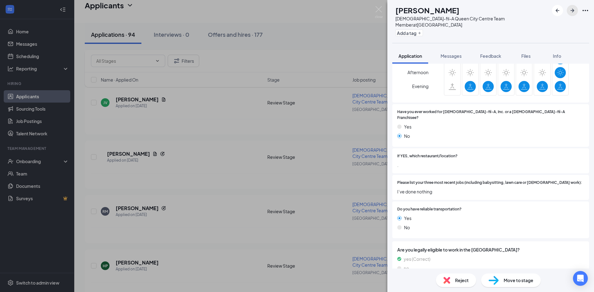
click at [573, 10] on icon "ArrowRight" at bounding box center [572, 11] width 4 height 4
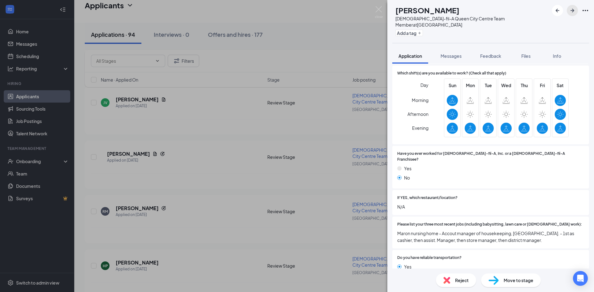
scroll to position [289, 0]
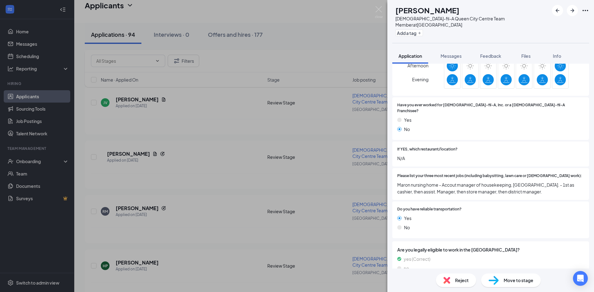
click at [463, 281] on span "Reject" at bounding box center [462, 280] width 14 height 7
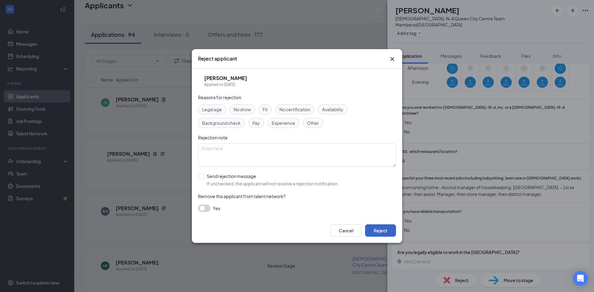
click at [387, 227] on button "Reject" at bounding box center [380, 231] width 31 height 12
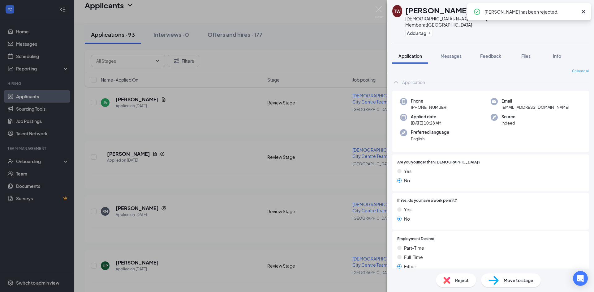
click at [585, 11] on icon "Cross" at bounding box center [583, 11] width 7 height 7
click at [376, 9] on img at bounding box center [379, 12] width 8 height 12
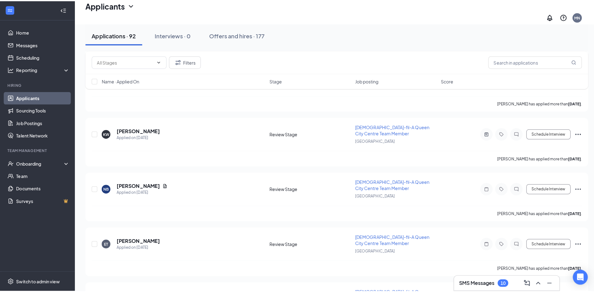
scroll to position [1701, 0]
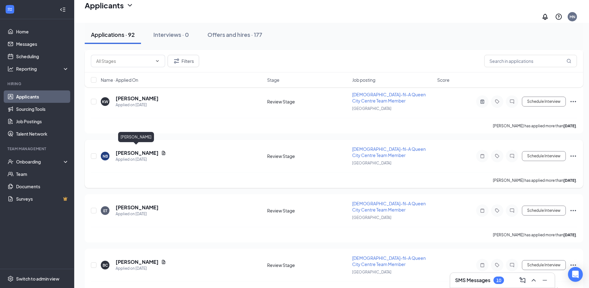
click at [146, 146] on div "NB [PERSON_NAME] Applied on [DATE] Review Stage [DEMOGRAPHIC_DATA]-fil-A Queen …" at bounding box center [334, 159] width 486 height 27
click at [146, 149] on h5 "[PERSON_NAME]" at bounding box center [137, 152] width 43 height 7
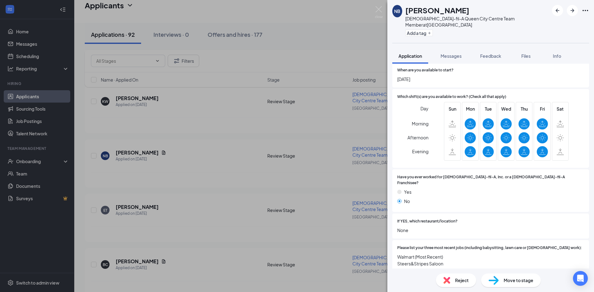
scroll to position [329, 0]
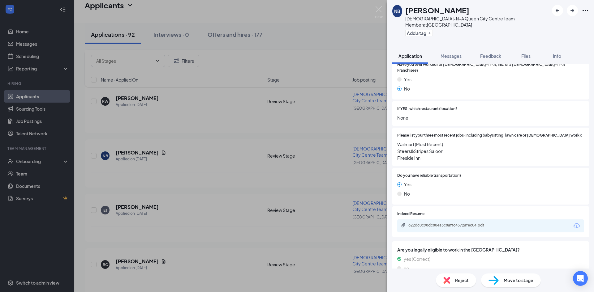
click at [459, 220] on div "622dc0c98dc804a3c8affc4572afec04.pdf" at bounding box center [490, 226] width 187 height 13
click at [449, 223] on div "622dc0c98dc804a3c8affc4572afec04.pdf" at bounding box center [451, 225] width 87 height 5
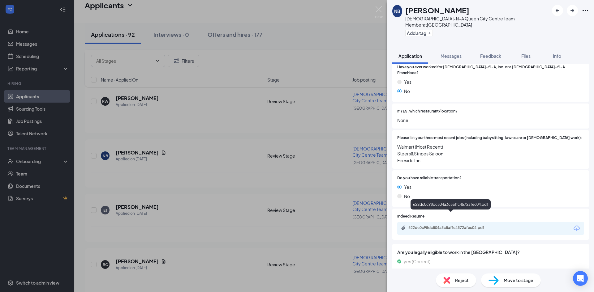
click at [453, 225] on div "622dc0c98dc804a3c8affc4572afec04.pdf" at bounding box center [451, 227] width 87 height 5
click at [571, 11] on icon "ArrowRight" at bounding box center [572, 11] width 4 height 4
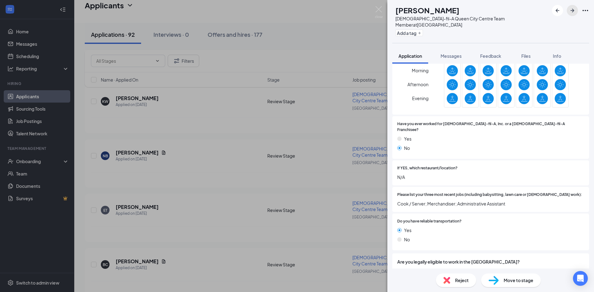
scroll to position [282, 0]
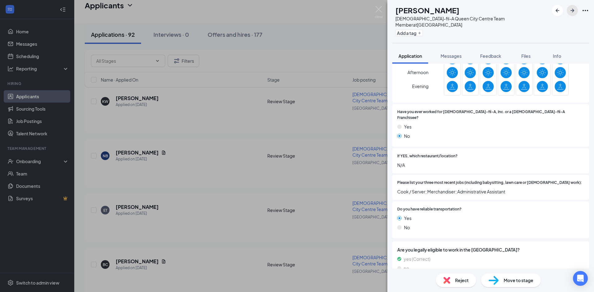
click at [570, 9] on icon "ArrowRight" at bounding box center [572, 10] width 7 height 7
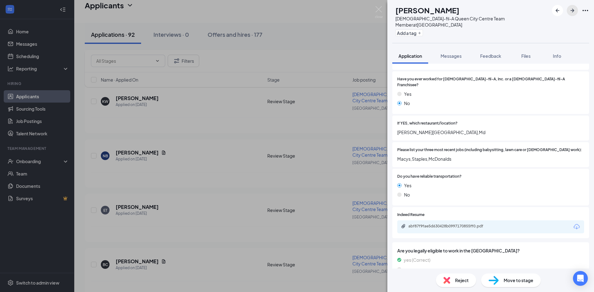
scroll to position [316, 0]
click at [462, 223] on div "abf87f9fae5d630428b0997170855ff0.pdf" at bounding box center [451, 225] width 87 height 5
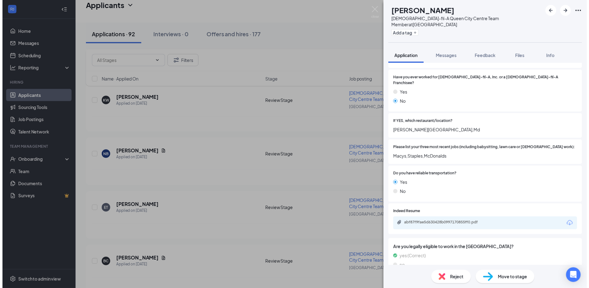
scroll to position [313, 0]
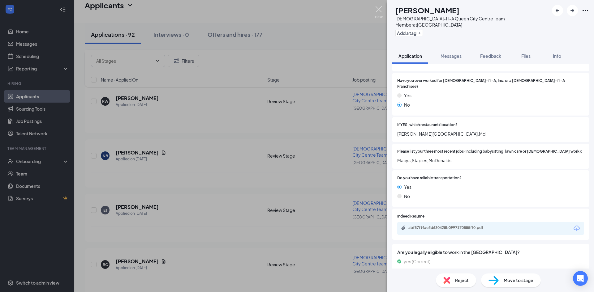
click at [377, 10] on img at bounding box center [379, 12] width 8 height 12
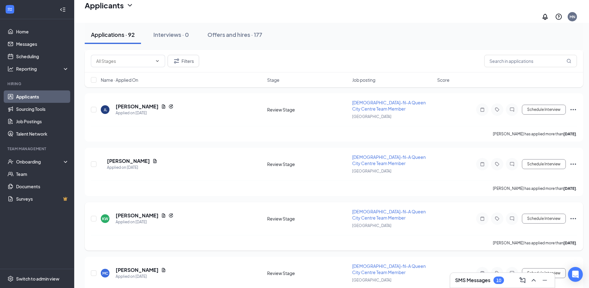
scroll to position [2165, 0]
